Goal: Task Accomplishment & Management: Complete application form

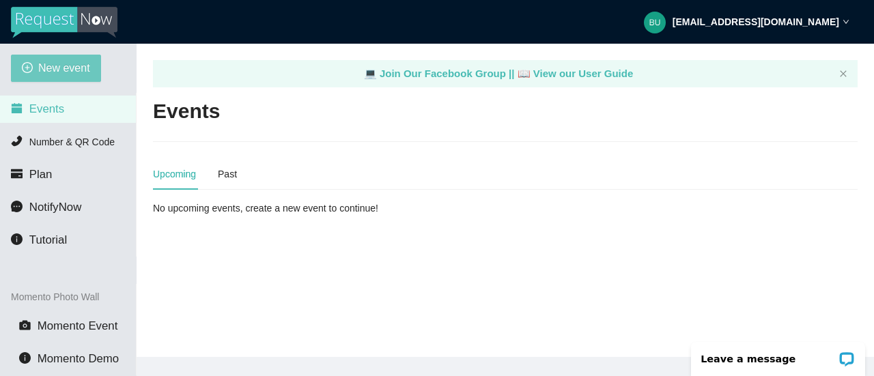
click at [63, 66] on span "New event" at bounding box center [64, 67] width 52 height 17
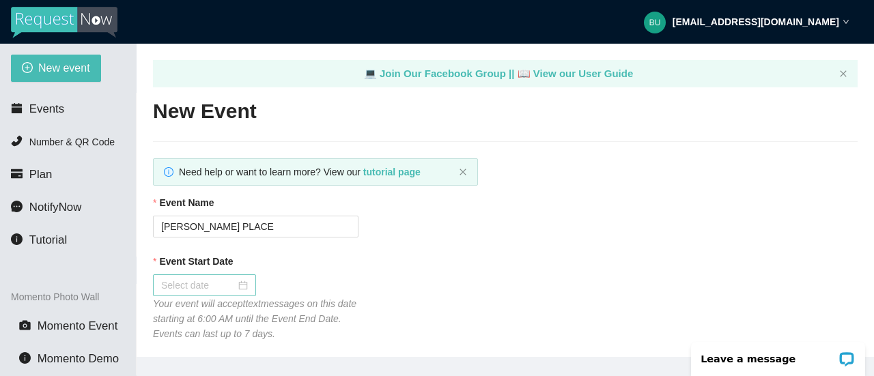
click at [221, 287] on input "Event Start Date" at bounding box center [198, 285] width 74 height 15
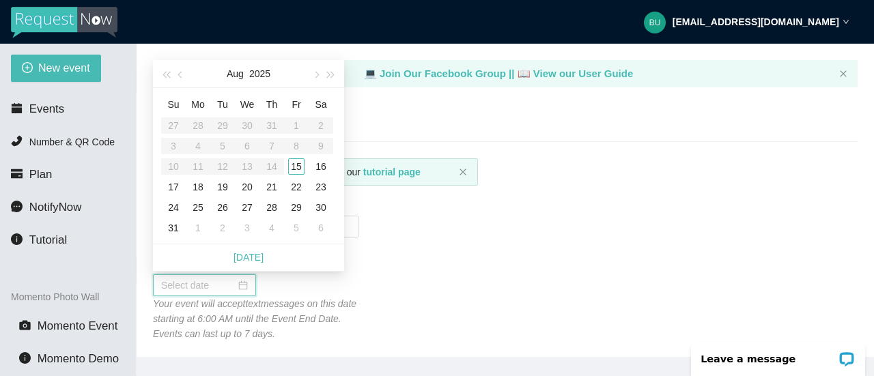
type input "[DATE]"
click at [298, 167] on div "15" at bounding box center [296, 166] width 16 height 16
type input "[DATE]"
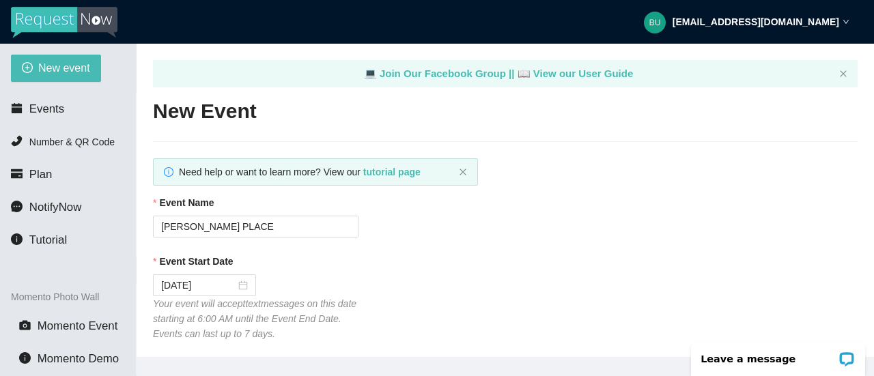
click at [490, 266] on div "Event Start Date" at bounding box center [505, 264] width 704 height 20
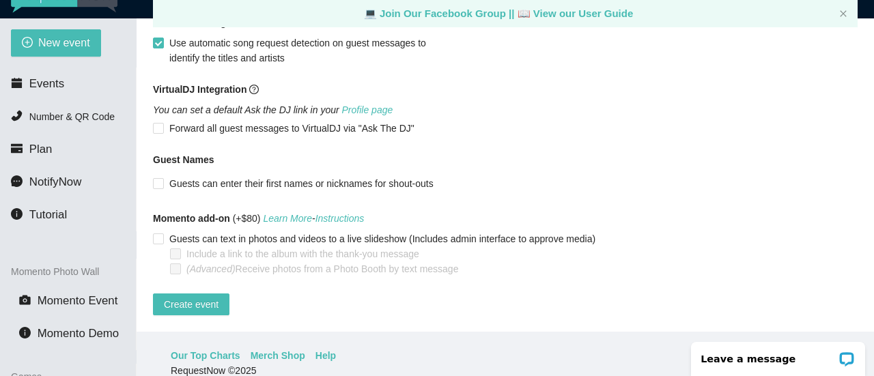
scroll to position [27, 0]
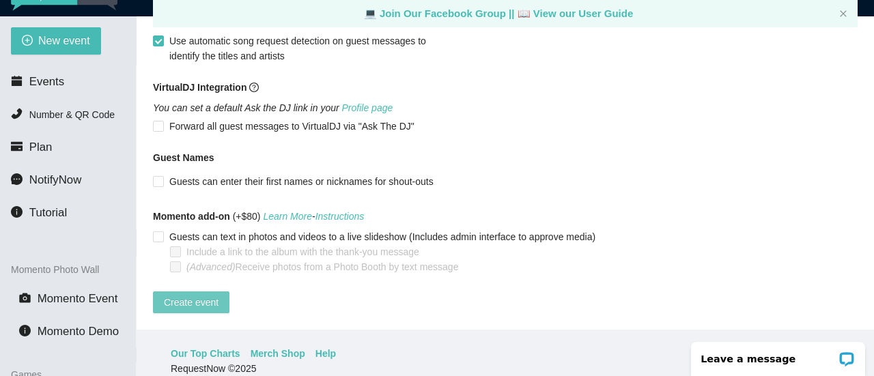
click at [195, 295] on span "Create event" at bounding box center [191, 302] width 55 height 15
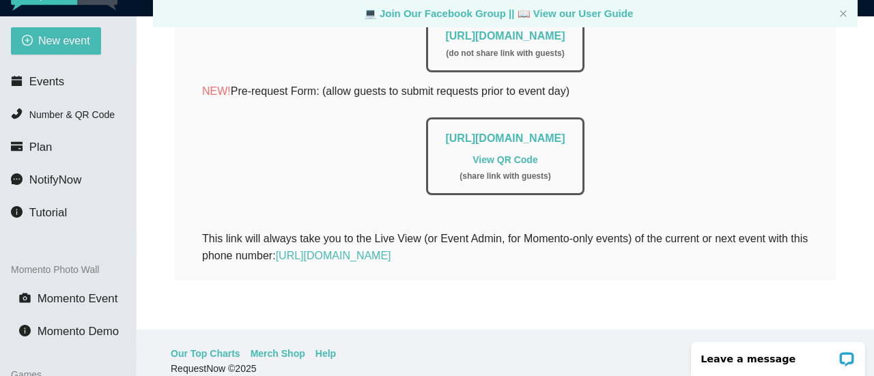
scroll to position [389, 0]
click at [523, 30] on link "https://app.requestnow.io/live/rnjmzgr" at bounding box center [504, 36] width 119 height 12
